Goal: Information Seeking & Learning: Learn about a topic

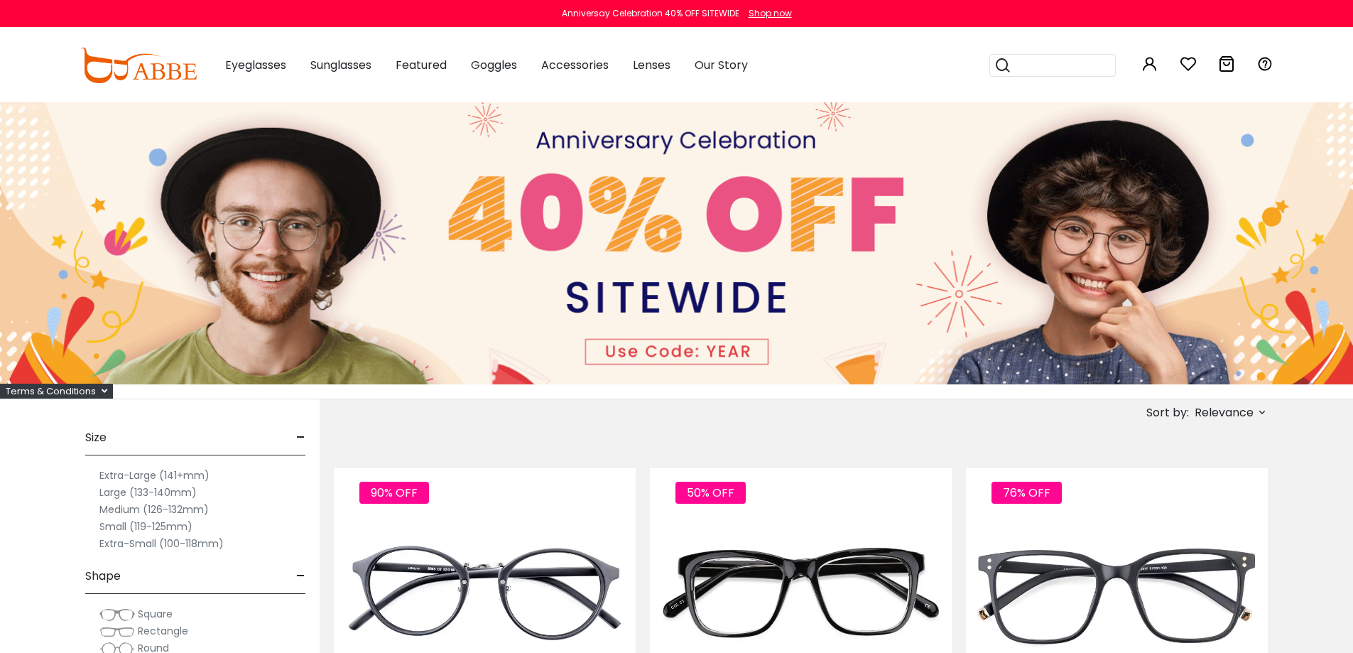
click at [85, 387] on div "Terms & Conditions" at bounding box center [56, 390] width 113 height 15
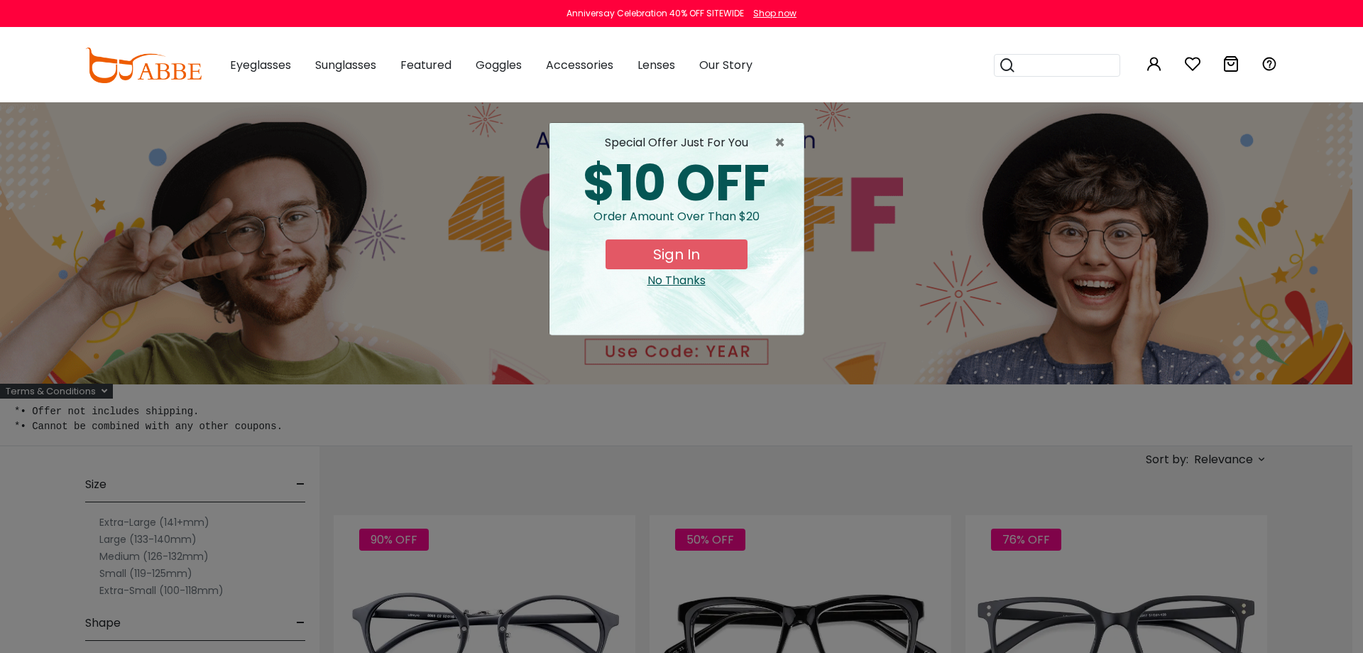
click at [209, 416] on div "× special offer just for you $10 OFF Order amount over than $20 Sign In No Than…" at bounding box center [681, 326] width 1363 height 653
click at [780, 143] on span "×" at bounding box center [784, 142] width 18 height 17
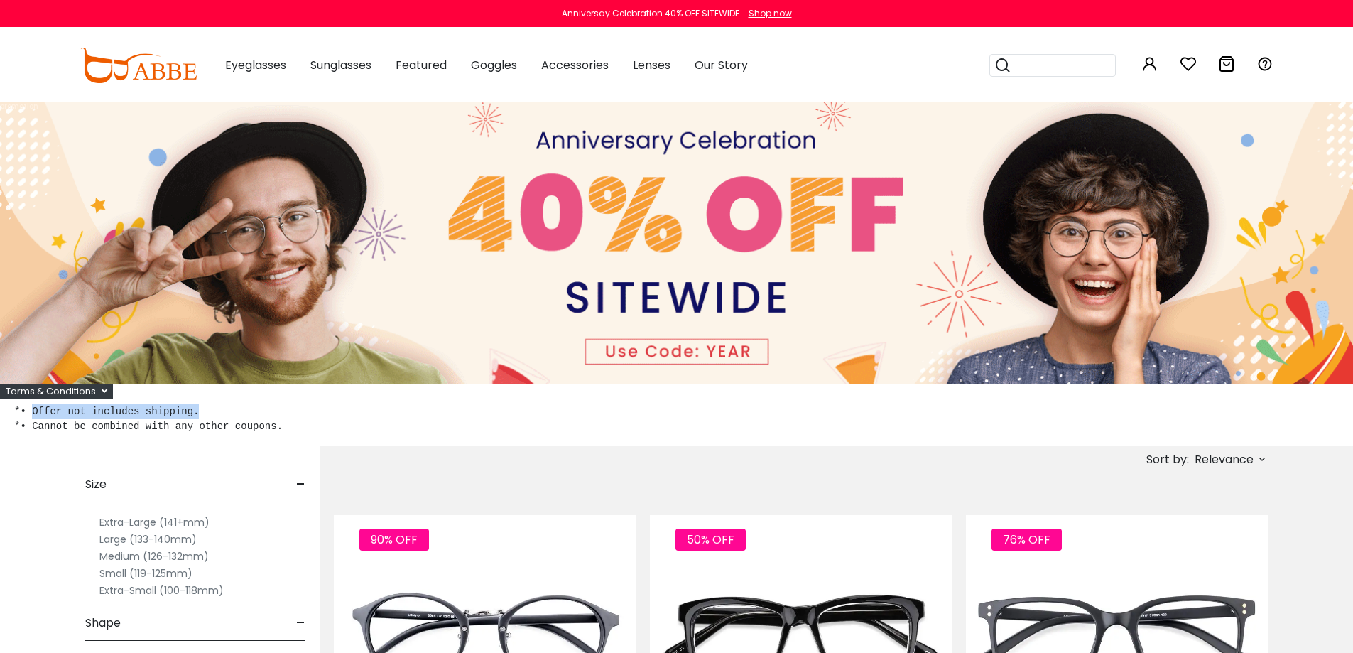
drag, startPoint x: 215, startPoint y: 410, endPoint x: 32, endPoint y: 410, distance: 183.2
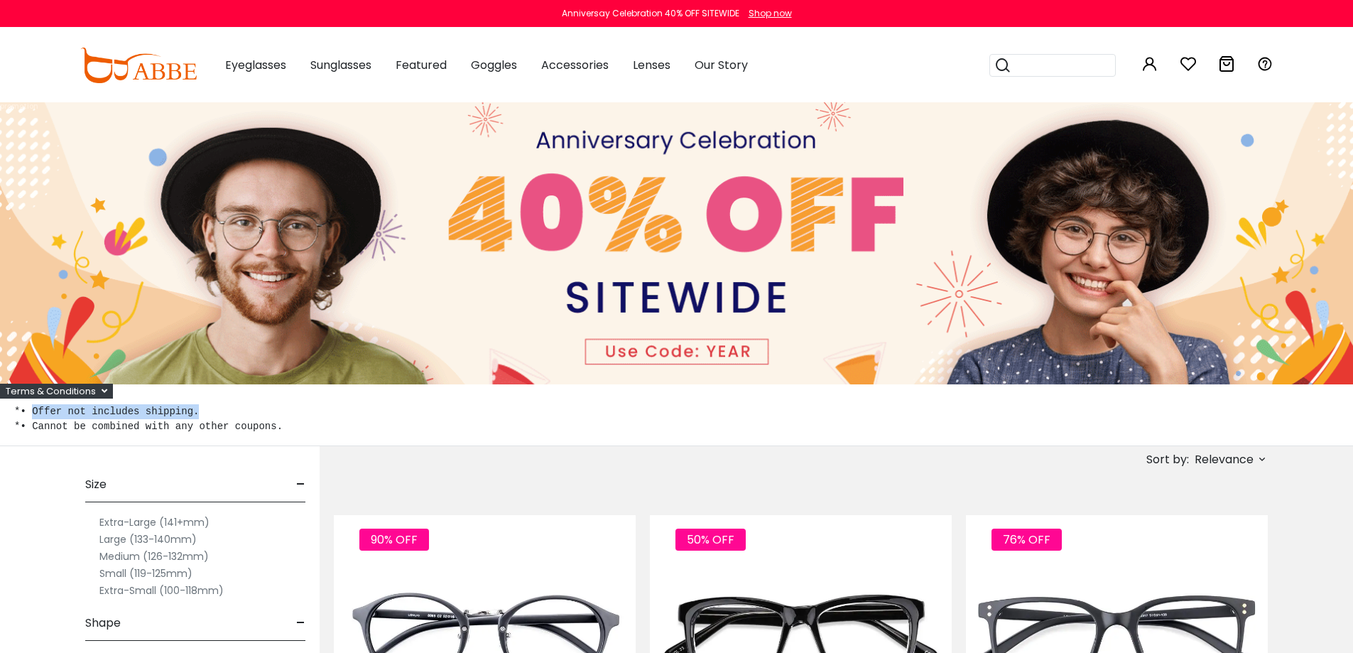
click at [32, 410] on pre "*• Offer not includes shipping. *• Cannot be combined with any other coupons." at bounding box center [676, 419] width 1324 height 30
copy pre "Offer not includes shipping."
drag, startPoint x: 289, startPoint y: 428, endPoint x: 31, endPoint y: 430, distance: 258.5
click at [31, 430] on pre "*• Offer not includes shipping. *• Cannot be combined with any other coupons." at bounding box center [676, 419] width 1324 height 30
copy pre "Cannot be combined with any other coupons."
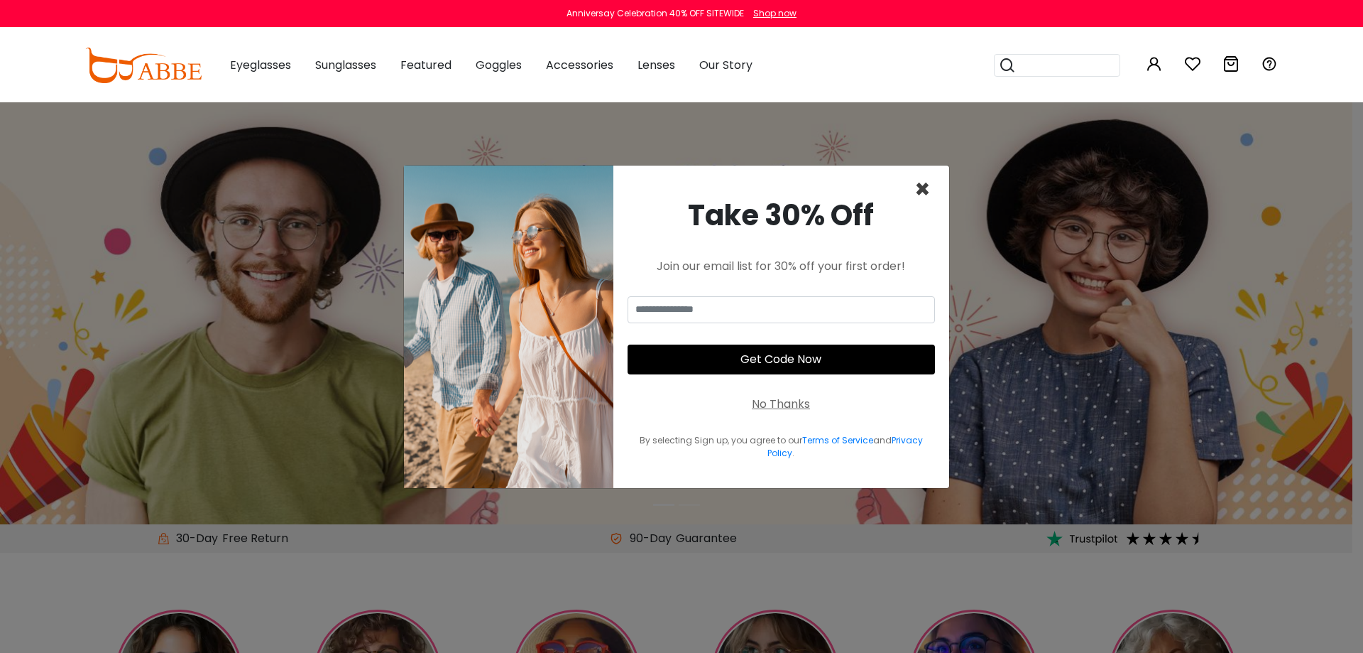
click at [915, 188] on span "×" at bounding box center [923, 189] width 16 height 36
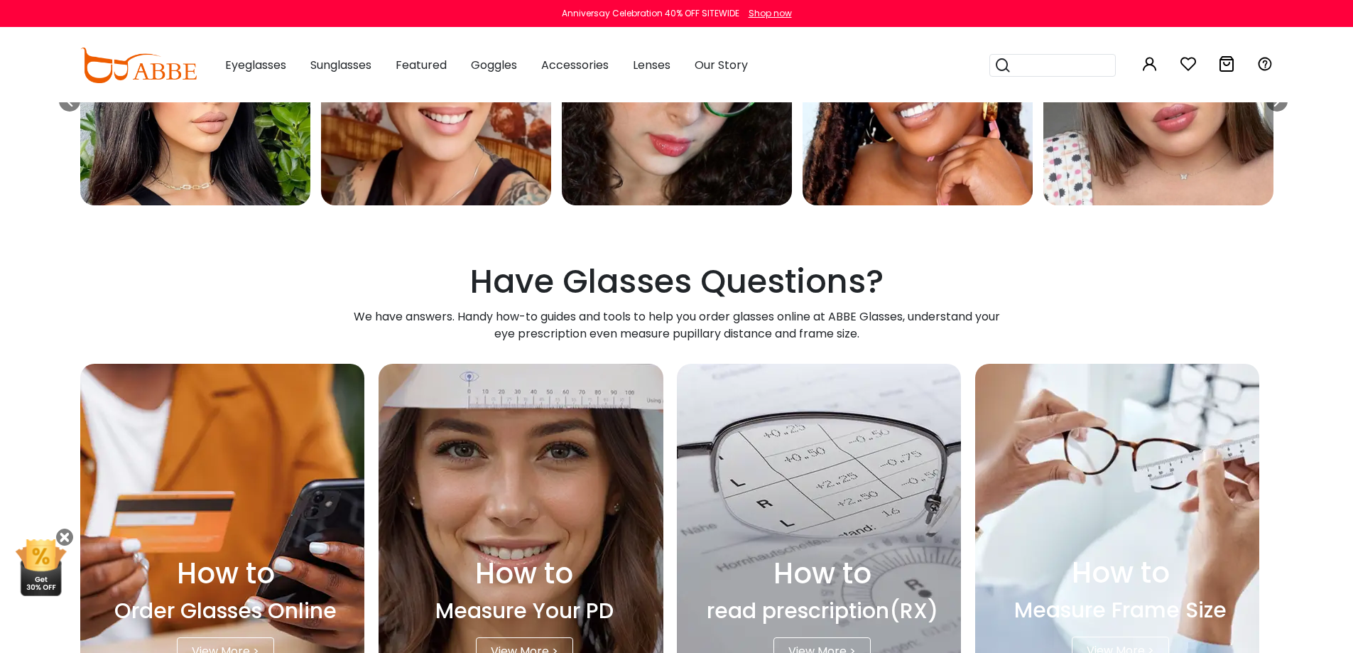
scroll to position [4121, 0]
